Goal: Information Seeking & Learning: Learn about a topic

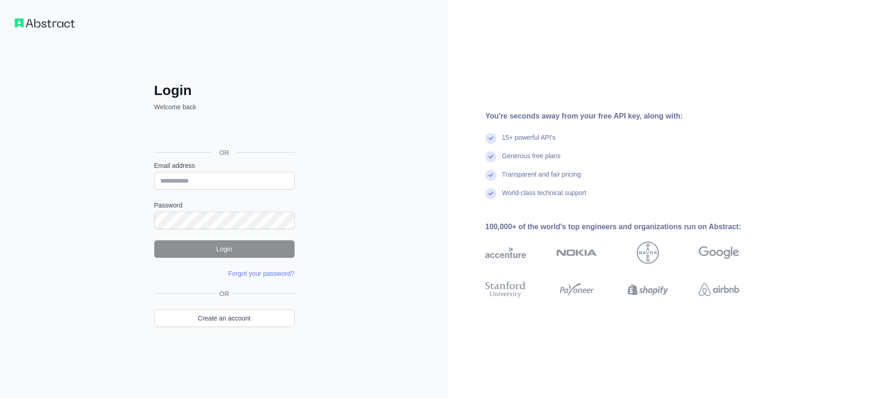
click at [222, 129] on div "Sign in with Google. Opens in new tab" at bounding box center [223, 132] width 138 height 20
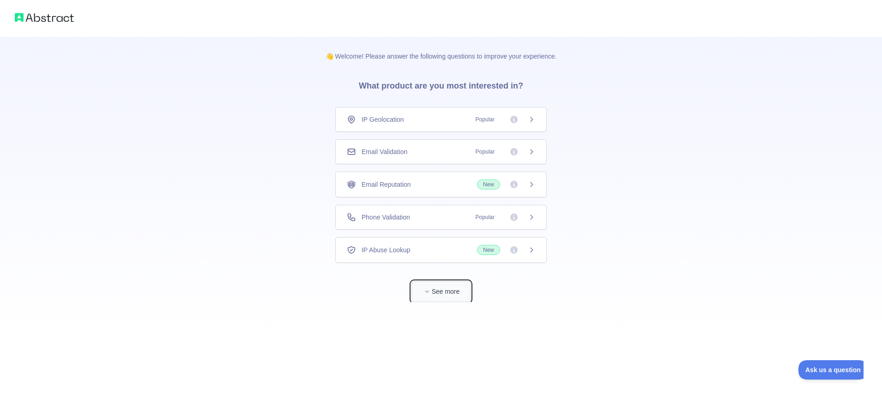
click at [461, 293] on button "See more" at bounding box center [440, 292] width 59 height 21
click at [513, 214] on icon at bounding box center [513, 217] width 7 height 7
click at [531, 185] on icon at bounding box center [531, 184] width 7 height 7
click at [534, 185] on icon at bounding box center [531, 184] width 7 height 7
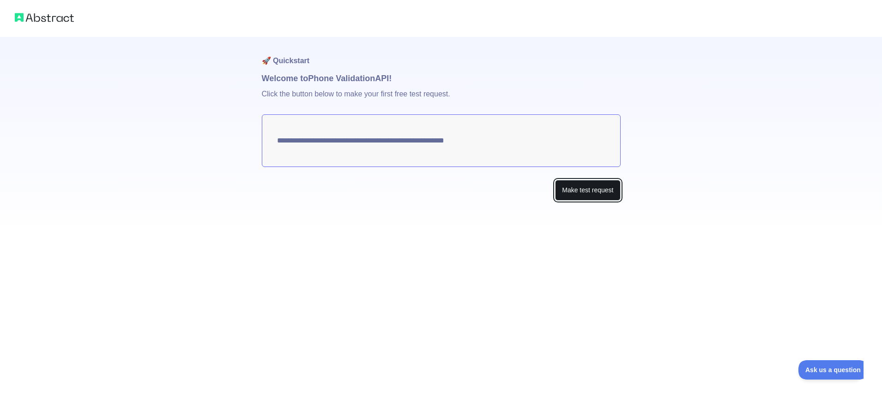
click at [585, 185] on button "Make test request" at bounding box center [587, 190] width 65 height 21
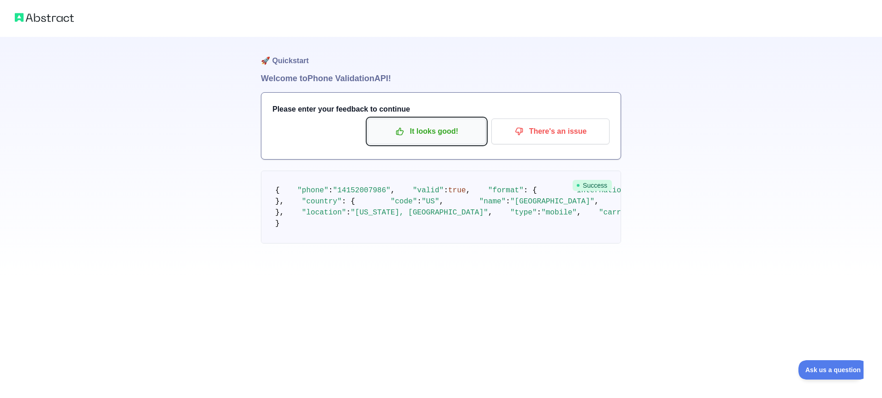
click at [437, 129] on p "It looks good!" at bounding box center [426, 132] width 104 height 16
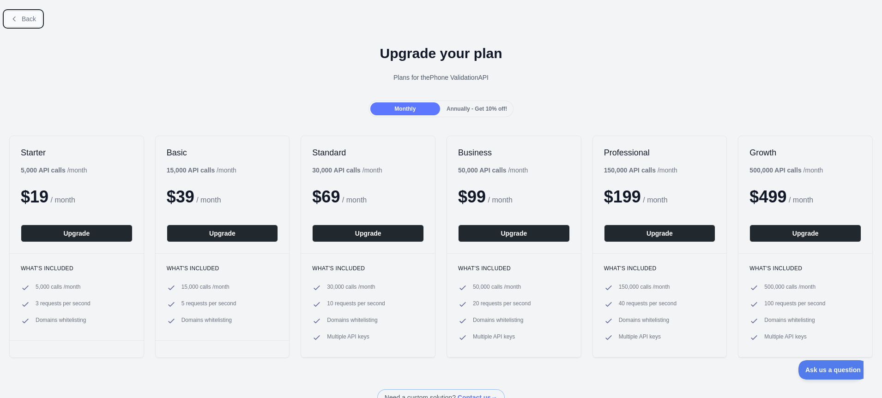
click at [24, 14] on button "Back" at bounding box center [23, 19] width 37 height 16
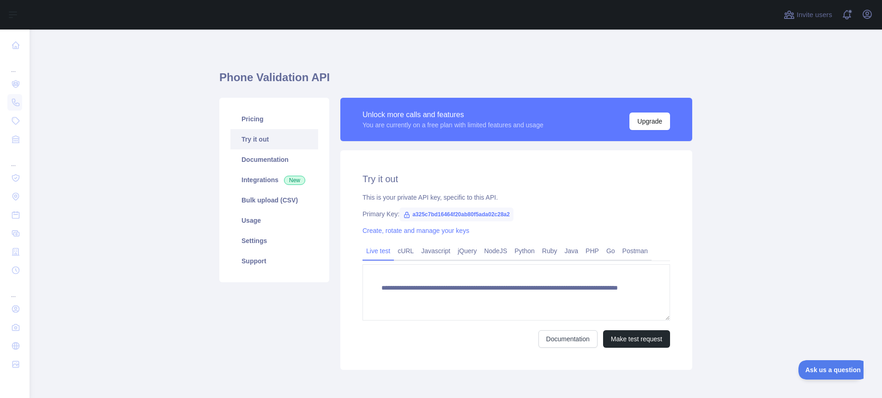
click at [440, 215] on span "a325c7bd16464f20ab80f5ada02c28a2" at bounding box center [456, 215] width 114 height 14
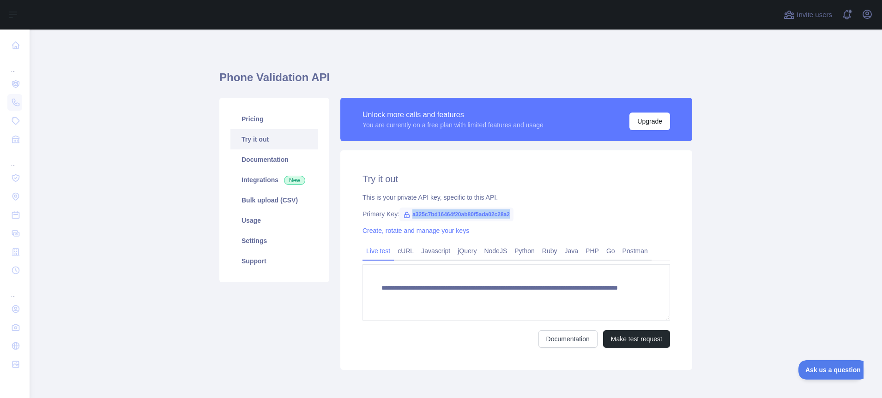
click at [440, 215] on span "a325c7bd16464f20ab80f5ada02c28a2" at bounding box center [456, 215] width 114 height 14
copy span "a325c7bd16464f20ab80f5ada02c28a2"
click at [274, 161] on link "Documentation" at bounding box center [274, 160] width 88 height 20
click at [276, 179] on link "Integrations New" at bounding box center [274, 180] width 88 height 20
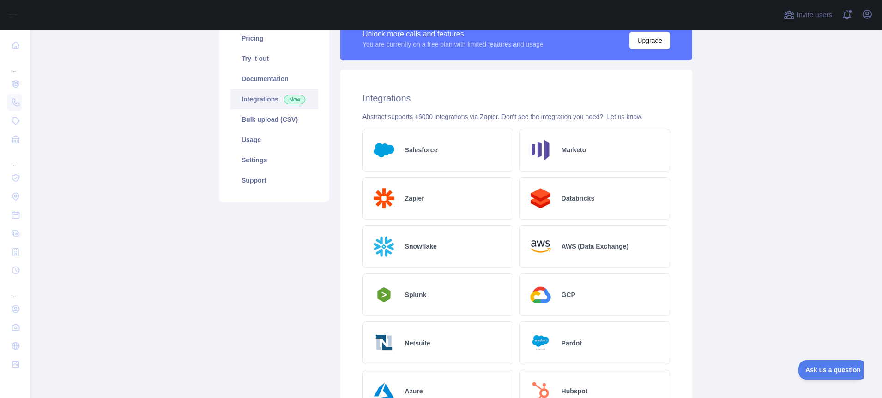
scroll to position [33, 0]
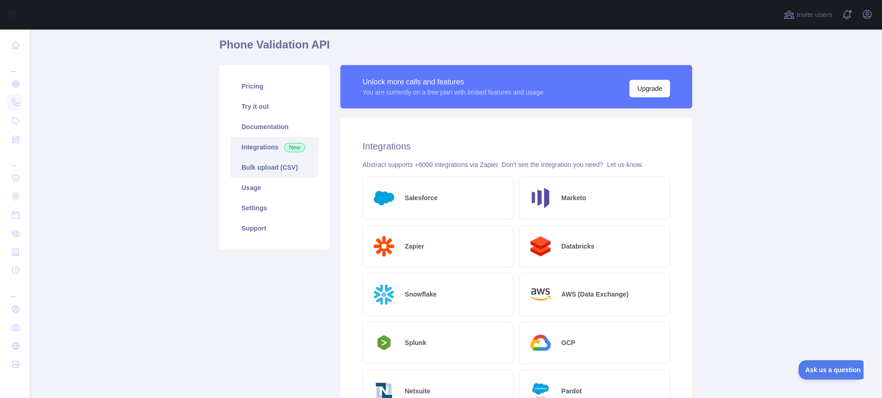
click at [272, 166] on link "Bulk upload (CSV)" at bounding box center [274, 167] width 88 height 20
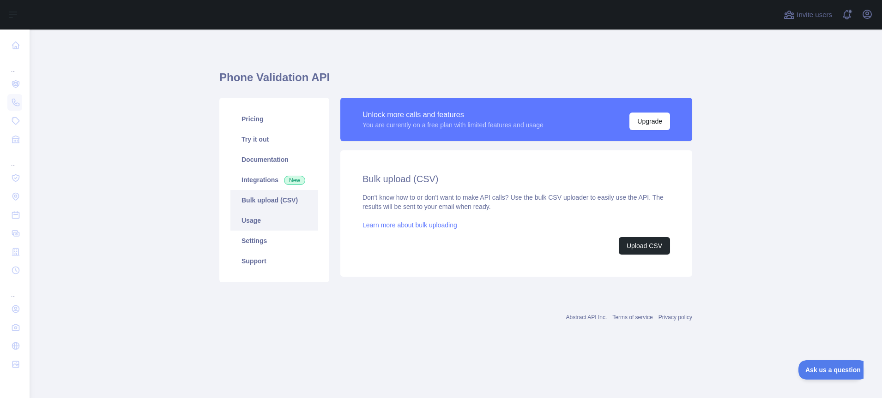
click at [266, 223] on link "Usage" at bounding box center [274, 220] width 88 height 20
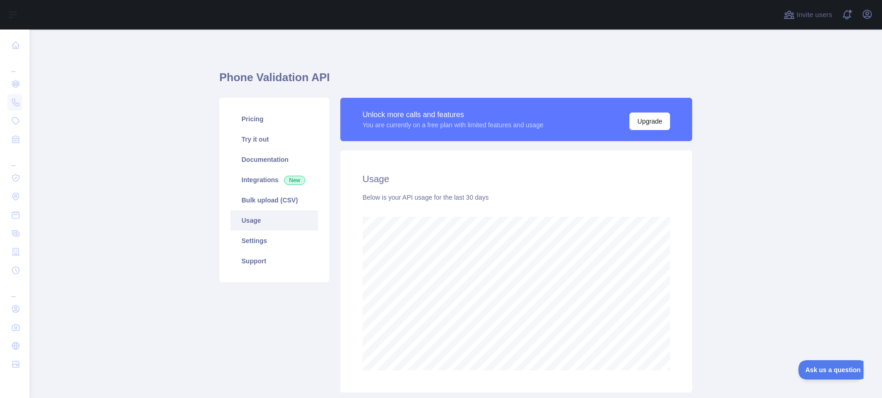
scroll to position [369, 852]
click at [276, 242] on link "Settings" at bounding box center [274, 241] width 88 height 20
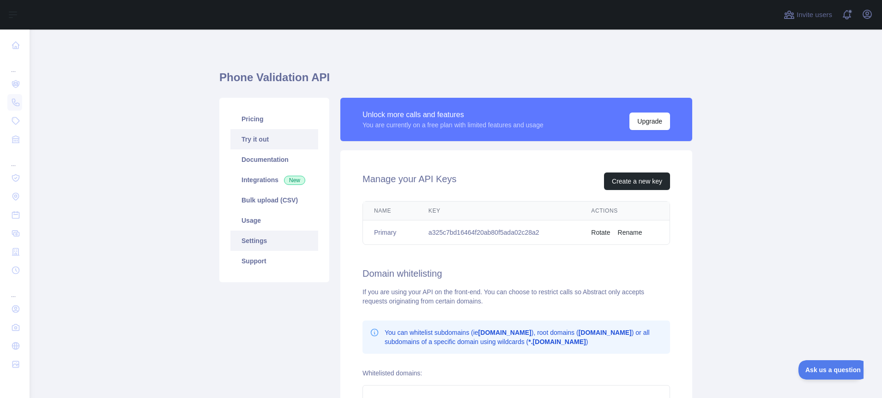
click at [288, 135] on link "Try it out" at bounding box center [274, 139] width 88 height 20
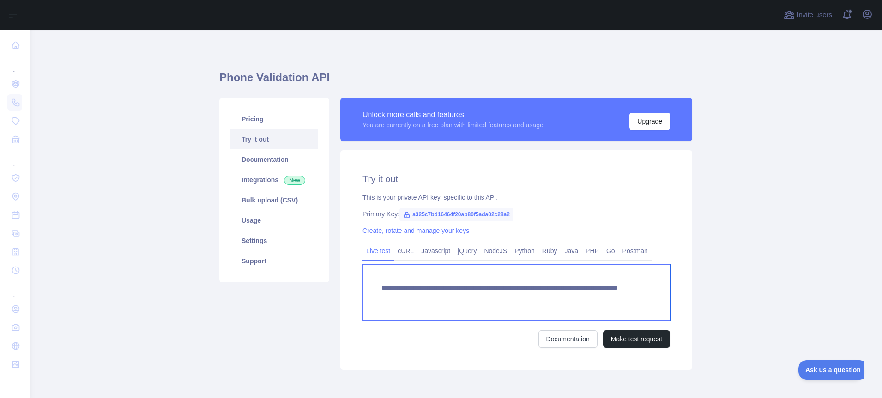
click at [412, 286] on textarea "**********" at bounding box center [515, 292] width 307 height 56
click at [435, 286] on textarea "**********" at bounding box center [515, 292] width 307 height 56
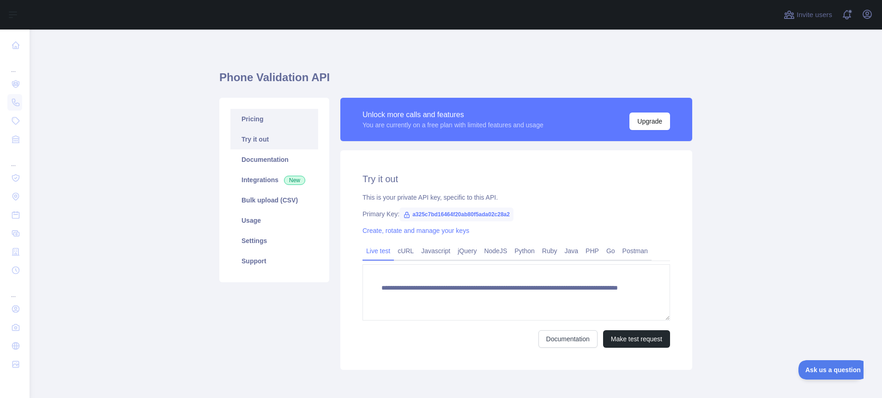
click at [255, 119] on link "Pricing" at bounding box center [274, 119] width 88 height 20
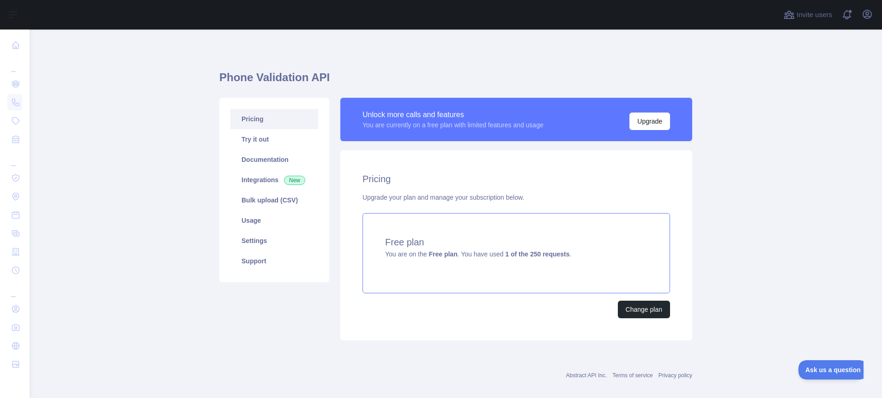
click at [489, 259] on div "Free plan You are on the Free plan . You have used 1 of the 250 requests ." at bounding box center [515, 253] width 307 height 80
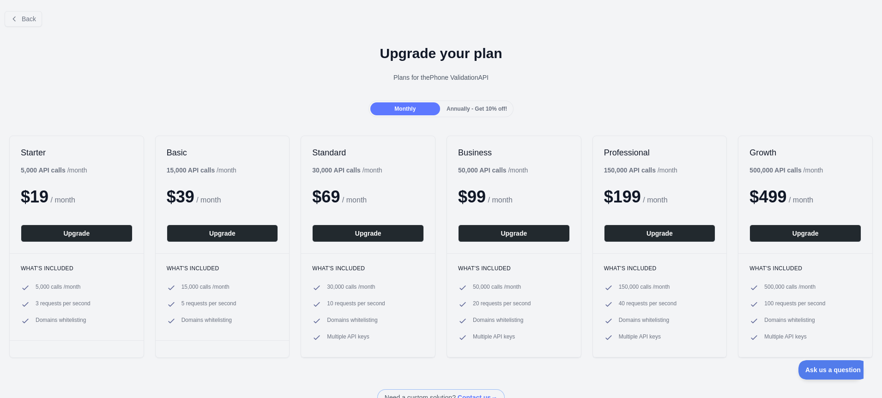
click at [488, 110] on span "Annually - Get 10% off!" at bounding box center [476, 109] width 60 height 6
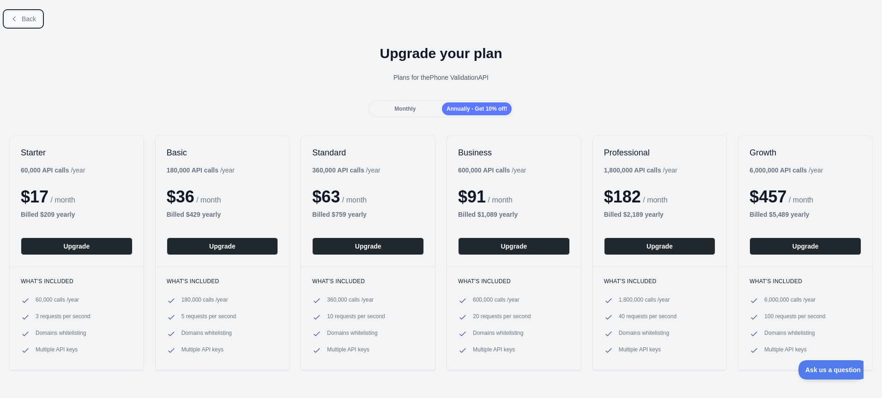
click at [17, 18] on icon at bounding box center [14, 18] width 7 height 7
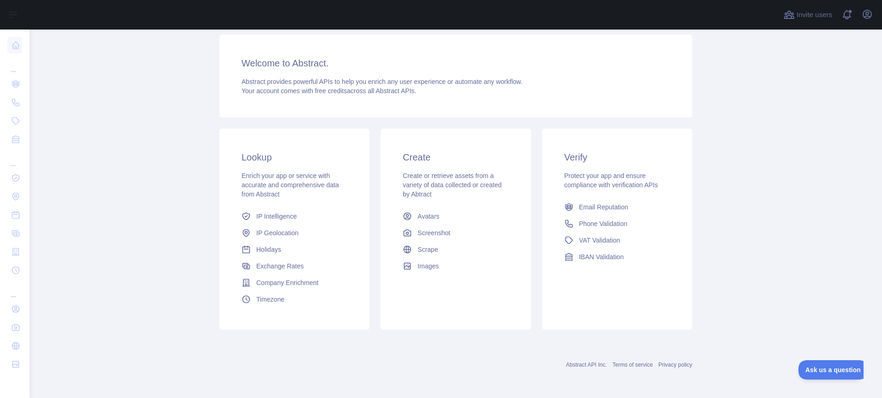
click at [301, 233] on link "IP Geolocation" at bounding box center [294, 233] width 113 height 17
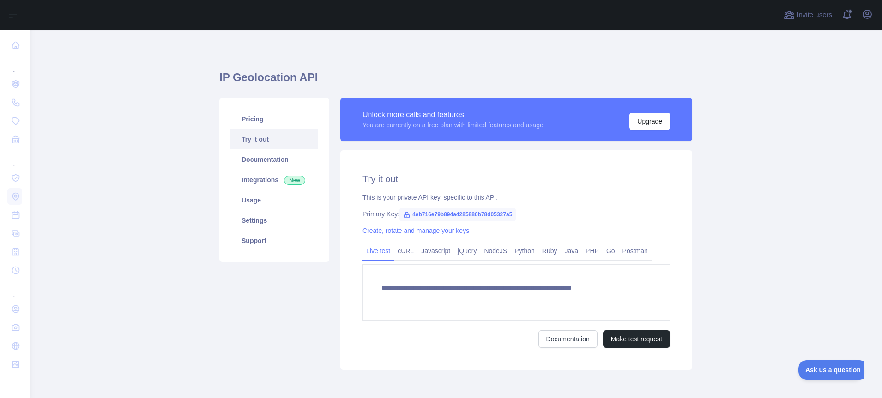
type textarea "**********"
click at [454, 217] on span "4eb716e79b894a4285880b78d05327a5" at bounding box center [457, 215] width 116 height 14
copy span "4eb716e79b894a4285880b78d05327a5"
click at [462, 255] on link "jQuery" at bounding box center [467, 251] width 26 height 15
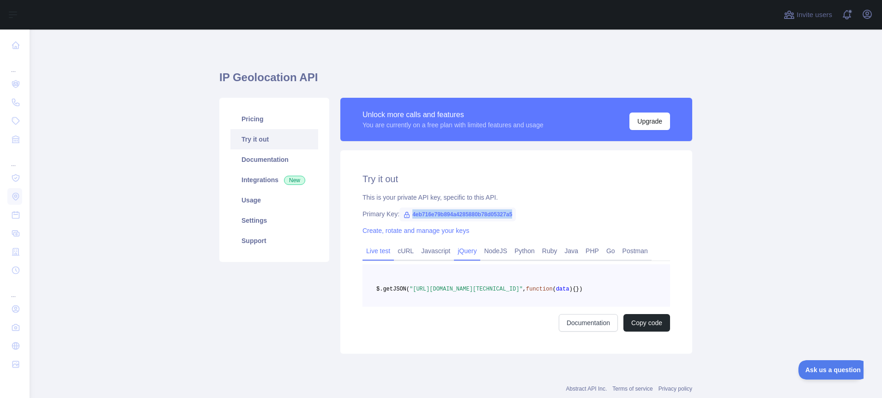
click at [378, 249] on link "Live test" at bounding box center [377, 251] width 31 height 15
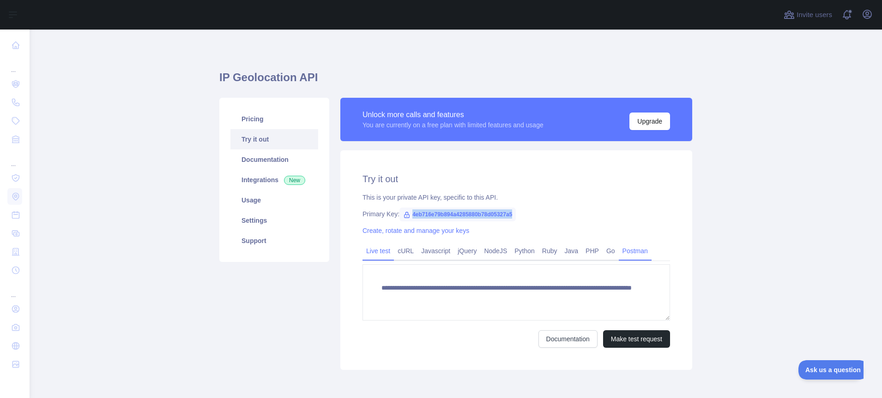
click at [618, 255] on link "Postman" at bounding box center [634, 251] width 33 height 15
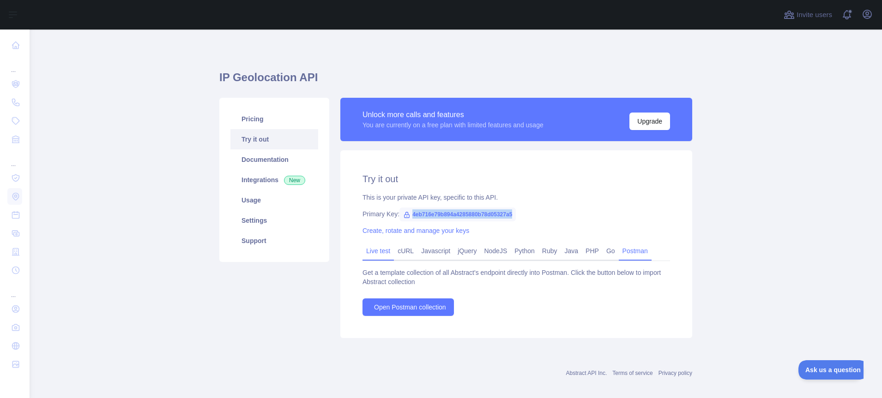
click at [378, 251] on link "Live test" at bounding box center [377, 251] width 31 height 15
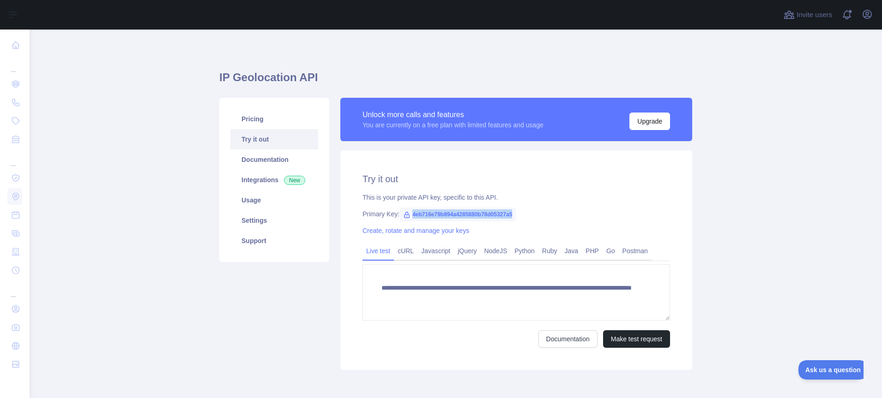
copy span "4eb716e79b894a4285880b78d05327a5"
click at [148, 163] on main "**********" at bounding box center [456, 214] width 852 height 369
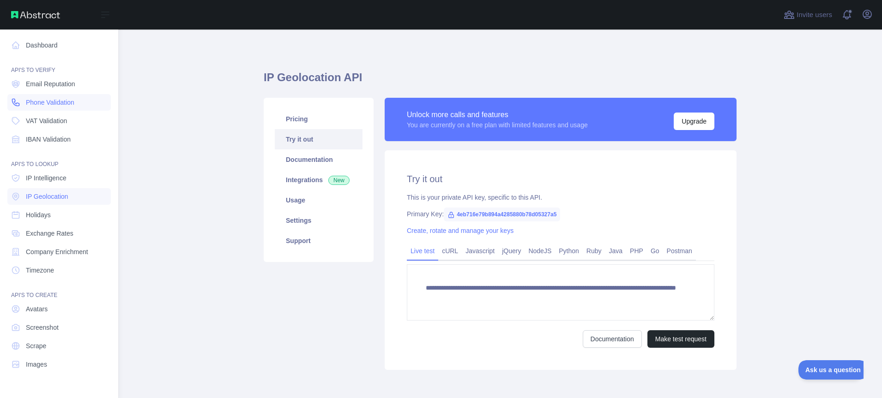
click at [69, 103] on span "Phone Validation" at bounding box center [50, 102] width 48 height 9
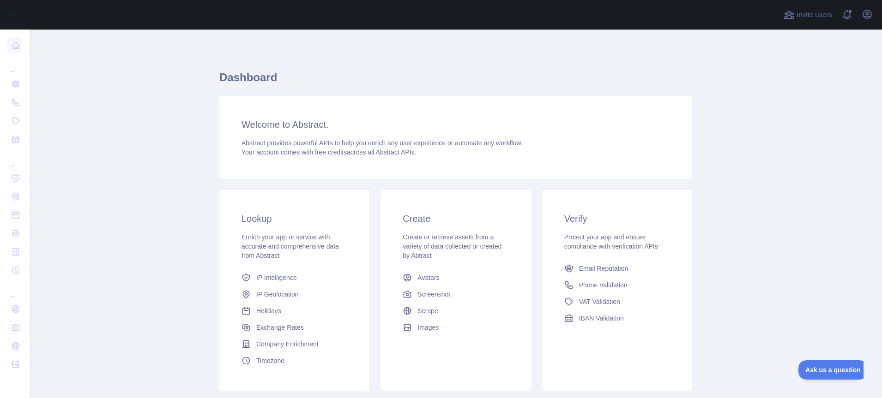
click at [336, 150] on span "free credits" at bounding box center [331, 152] width 32 height 7
click at [300, 125] on h3 "Welcome to Abstract." at bounding box center [455, 124] width 428 height 13
click at [828, 372] on span "Ask us a question" at bounding box center [828, 369] width 69 height 6
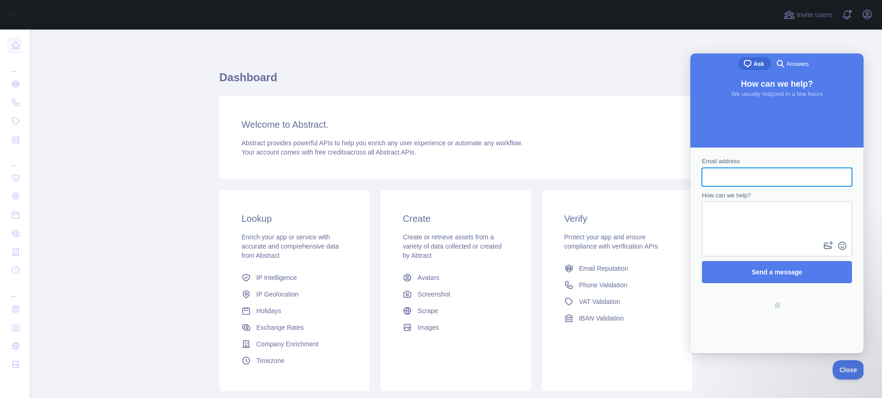
click at [759, 370] on main "Dashboard Welcome to Abstract. Abstract provides powerful APIs to help you enri…" at bounding box center [456, 214] width 852 height 369
click at [854, 371] on span "Close" at bounding box center [845, 369] width 31 height 6
